Goal: Task Accomplishment & Management: Complete application form

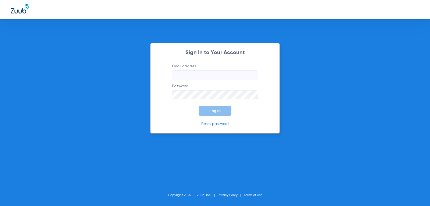
click at [207, 76] on input "Email address" at bounding box center [215, 74] width 86 height 9
type input "[EMAIL_ADDRESS][DOMAIN_NAME]"
click at [199, 106] on button "Log In" at bounding box center [215, 111] width 33 height 10
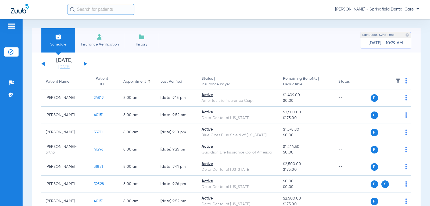
click at [102, 44] on span "Insurance Verification" at bounding box center [100, 44] width 42 height 5
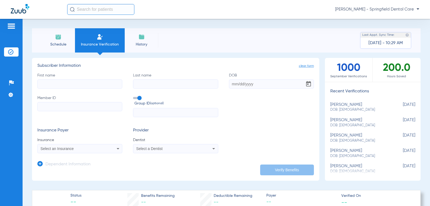
click at [81, 87] on input "First name" at bounding box center [79, 83] width 85 height 9
type input "Colby"
type input "Ford"
click at [234, 85] on input "DOB" at bounding box center [271, 83] width 85 height 9
type input "[DATE]"
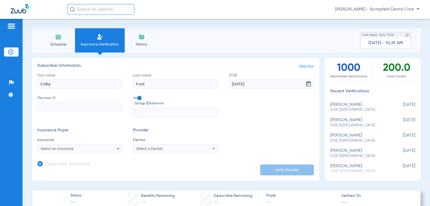
click at [66, 110] on input "Member ID" at bounding box center [79, 106] width 85 height 9
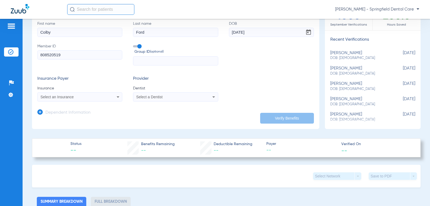
scroll to position [54, 0]
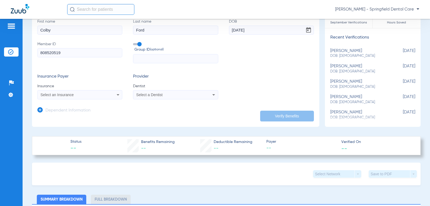
type input "808520519"
click at [201, 94] on div "Select a Dentist" at bounding box center [175, 94] width 84 height 6
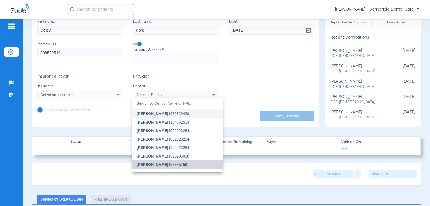
click at [187, 164] on mat-option "[PERSON_NAME] 1578857561" at bounding box center [178, 164] width 90 height 9
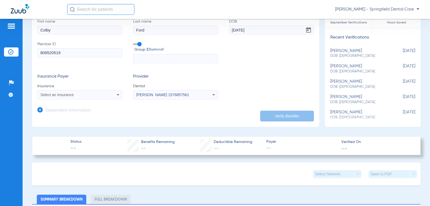
click at [109, 96] on div "Select an Insurance" at bounding box center [80, 94] width 84 height 6
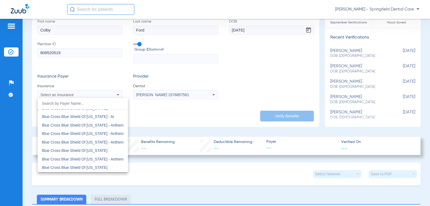
scroll to position [430, 0]
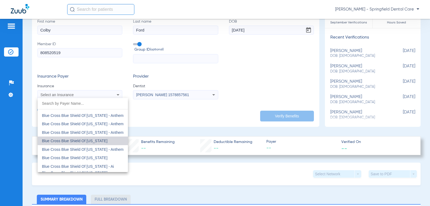
click at [101, 139] on mat-option "Blue Cross Blue Shield Of [US_STATE]" at bounding box center [83, 140] width 90 height 9
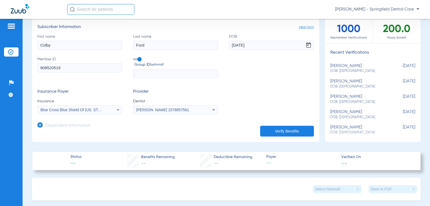
scroll to position [0, 0]
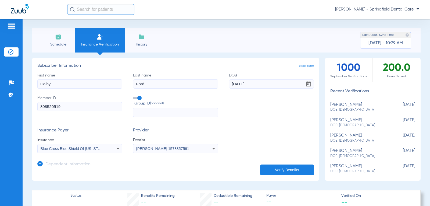
click at [291, 170] on button "Verify Benefits" at bounding box center [287, 169] width 54 height 11
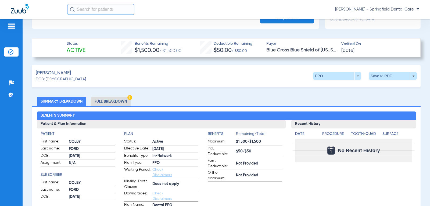
scroll to position [161, 0]
